Goal: Information Seeking & Learning: Learn about a topic

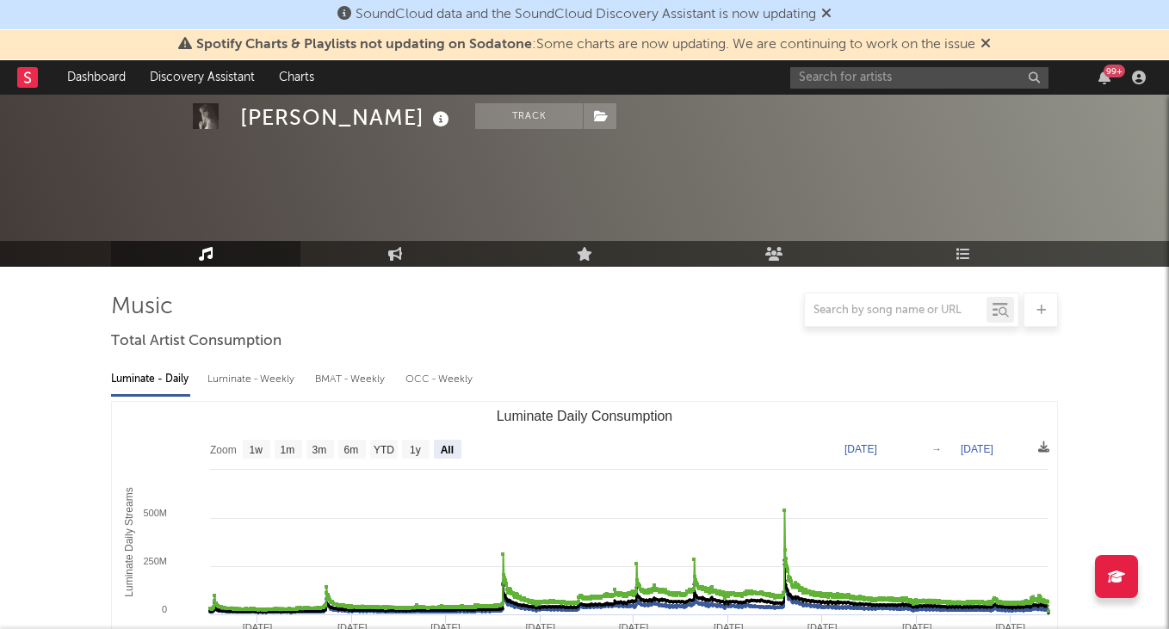
select select "All"
click at [862, 80] on input "text" at bounding box center [919, 78] width 258 height 22
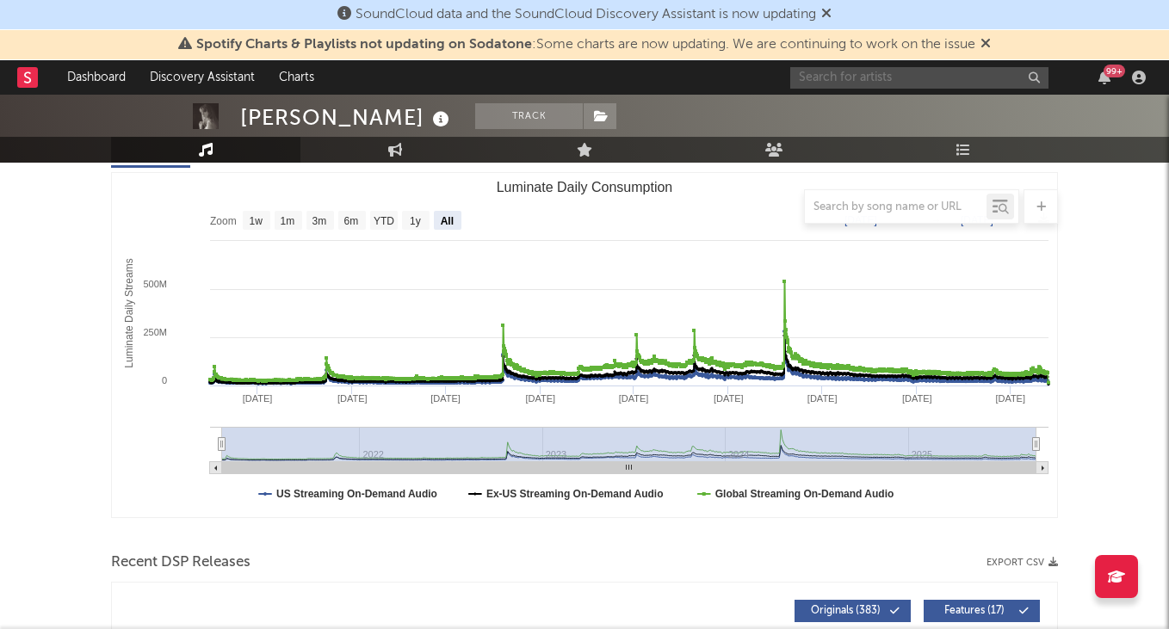
scroll to position [229, 0]
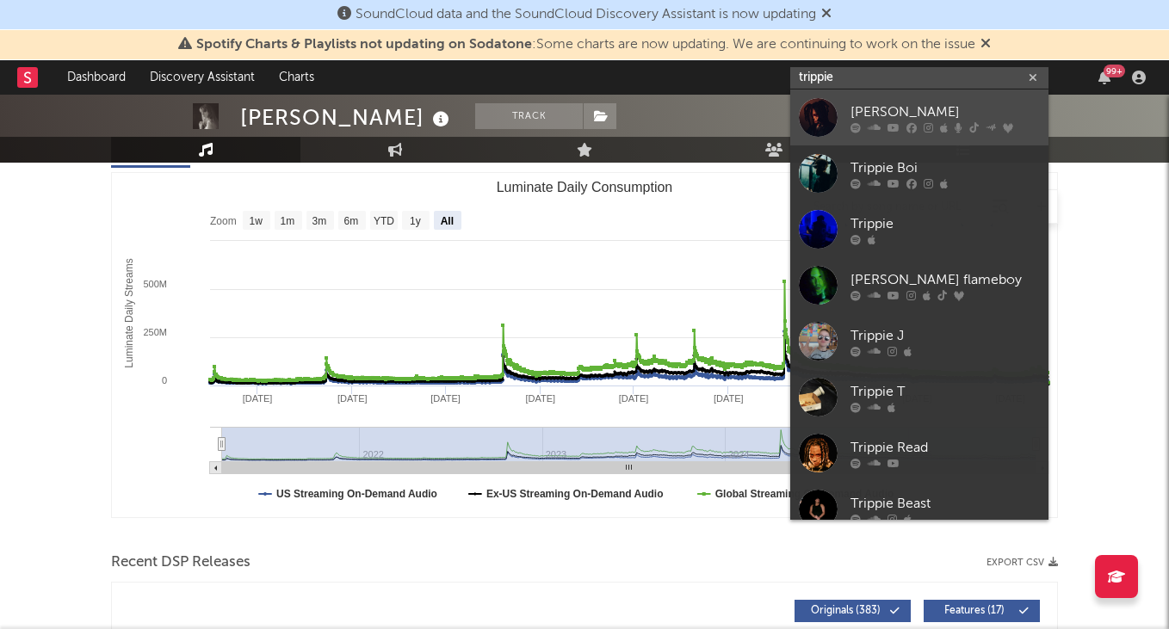
type input "trippie"
click at [869, 126] on icon at bounding box center [874, 127] width 13 height 10
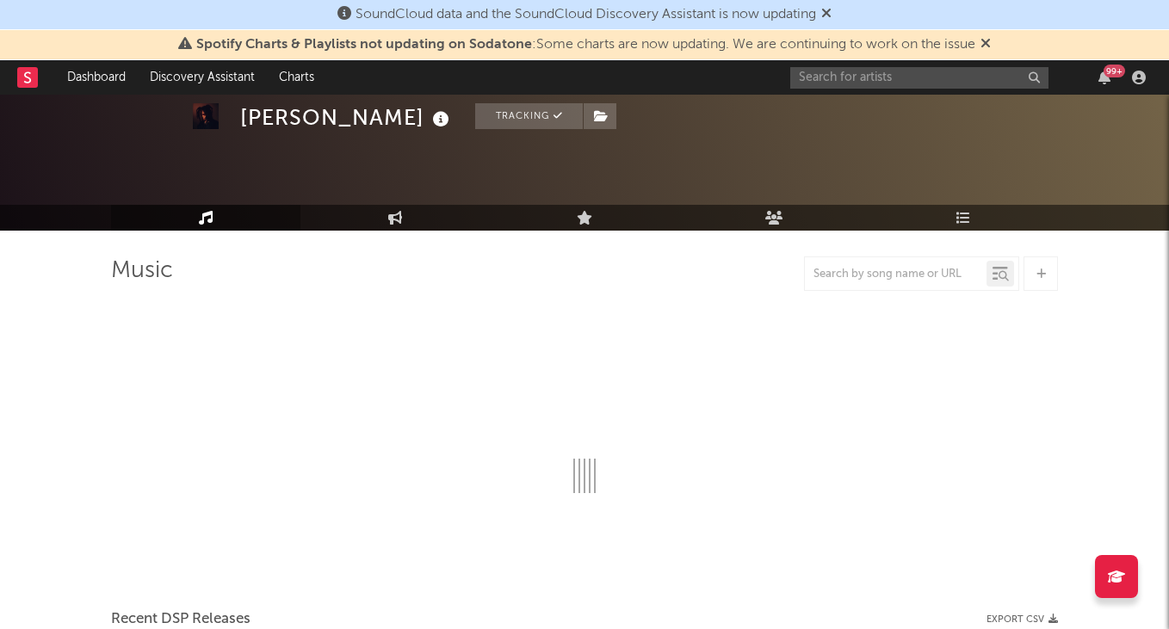
scroll to position [32, 0]
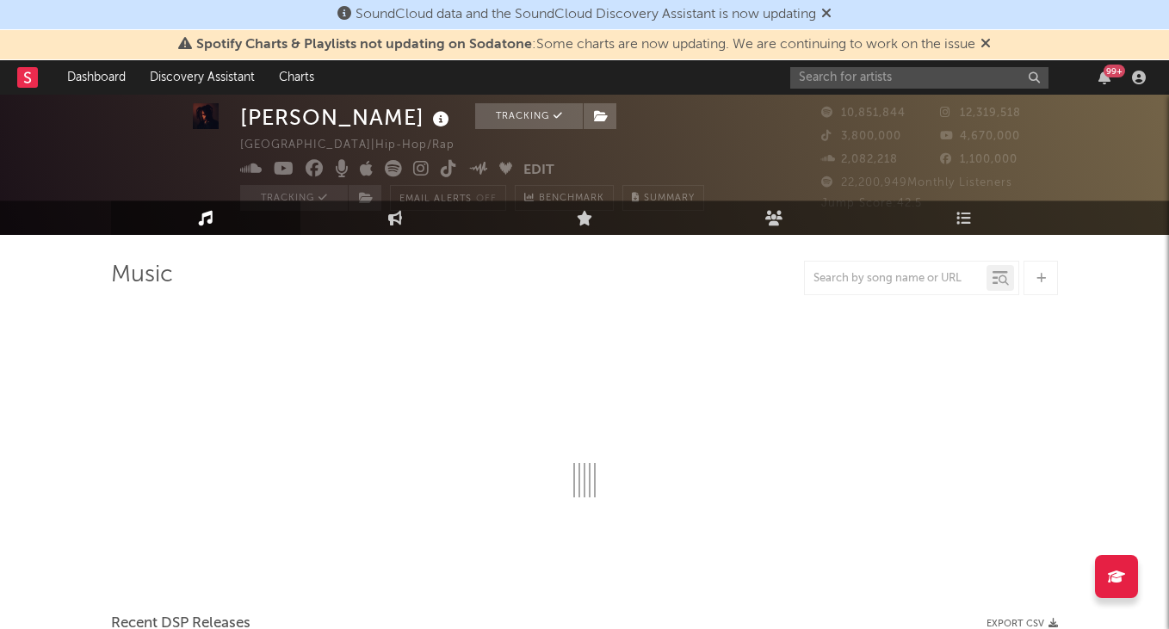
select select "6m"
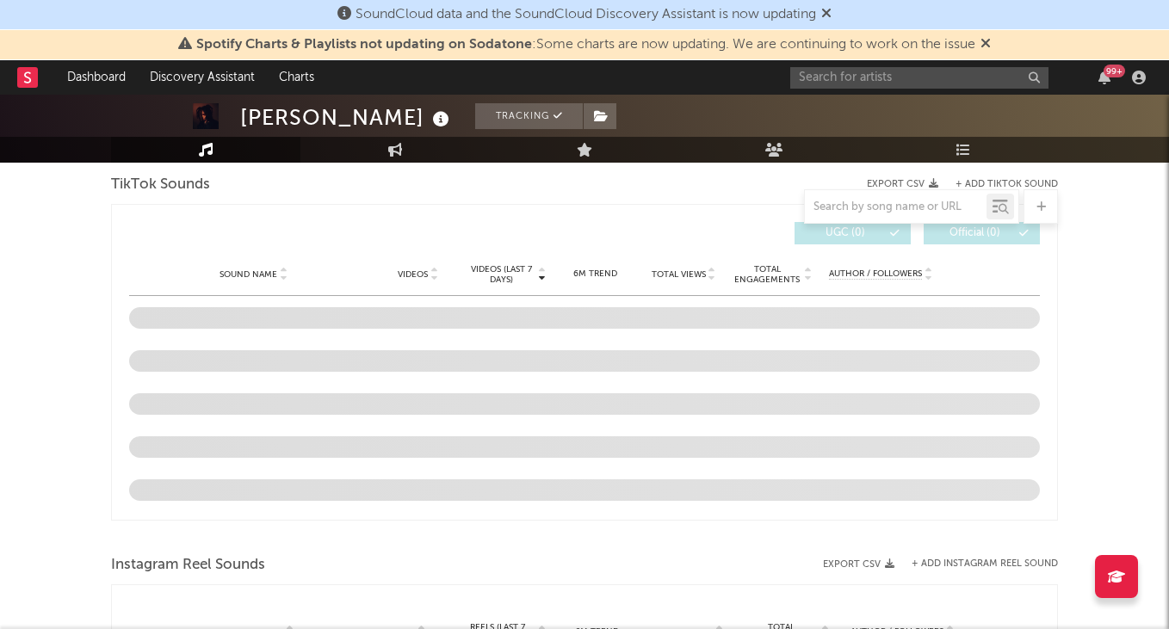
scroll to position [1135, 0]
